Goal: Register for event/course

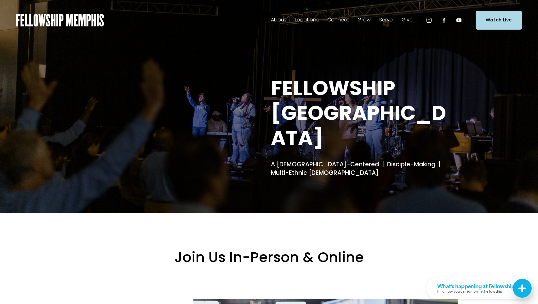
click at [0, 0] on span "Events" at bounding box center [0, 0] width 0 height 0
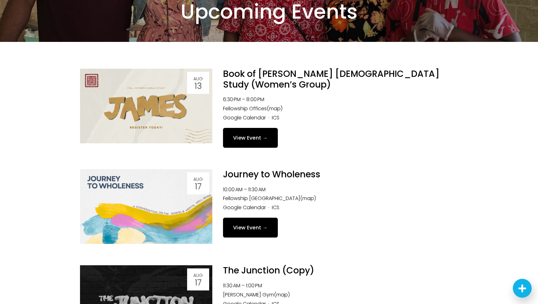
scroll to position [26, 0]
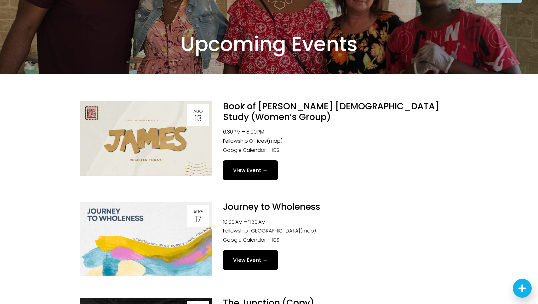
click at [280, 103] on link "Book of [PERSON_NAME] [DEMOGRAPHIC_DATA] Study (Women’s Group)" at bounding box center [331, 111] width 216 height 23
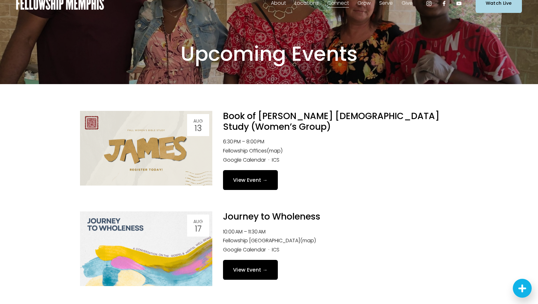
scroll to position [0, 0]
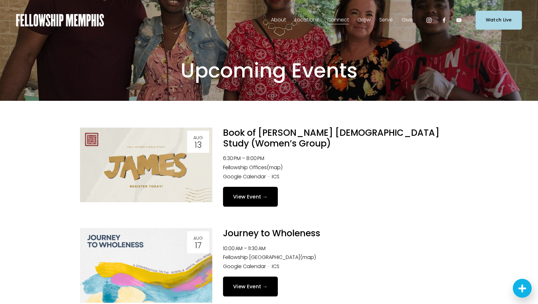
click at [280, 132] on link "Book of [PERSON_NAME] [DEMOGRAPHIC_DATA] Study (Women’s Group)" at bounding box center [331, 138] width 216 height 23
